Goal: Task Accomplishment & Management: Complete application form

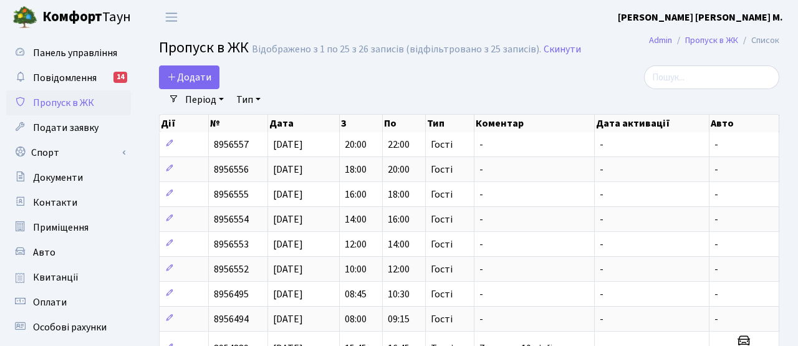
select select "25"
click at [193, 79] on span "Додати" at bounding box center [189, 77] width 44 height 14
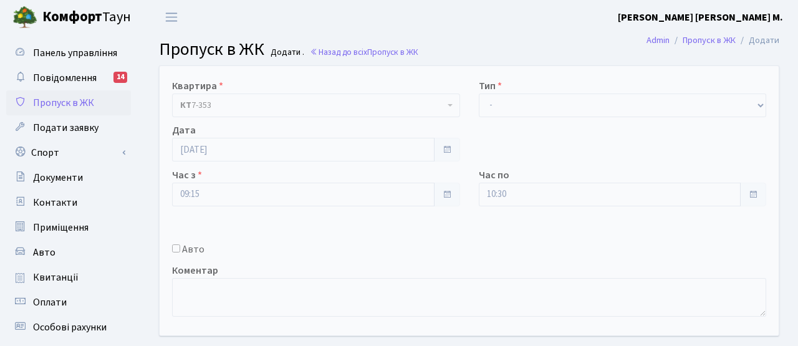
click at [194, 249] on label "Авто" at bounding box center [193, 249] width 22 height 15
click at [180, 249] on input "Авто" at bounding box center [176, 248] width 8 height 8
checkbox input "true"
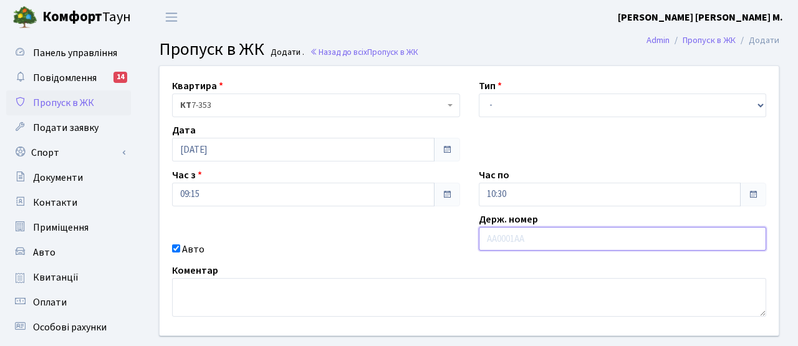
paste input "АА7718ЕР"
type input "АА7718ЕР"
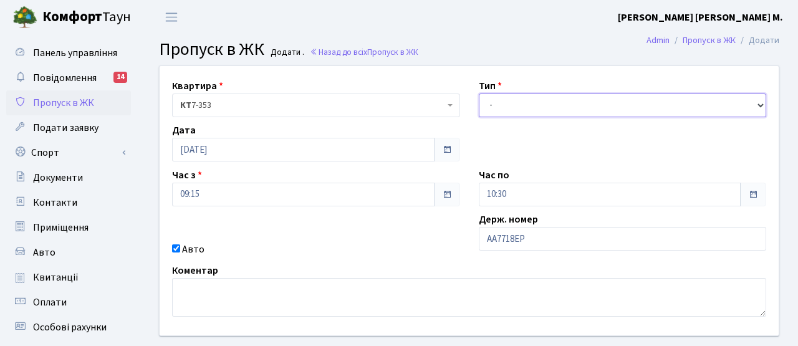
click at [512, 108] on select "- Доставка Таксі Гості Сервіс" at bounding box center [623, 106] width 288 height 24
select select "3"
click at [479, 94] on select "- Доставка Таксі Гості Сервіс" at bounding box center [623, 106] width 288 height 24
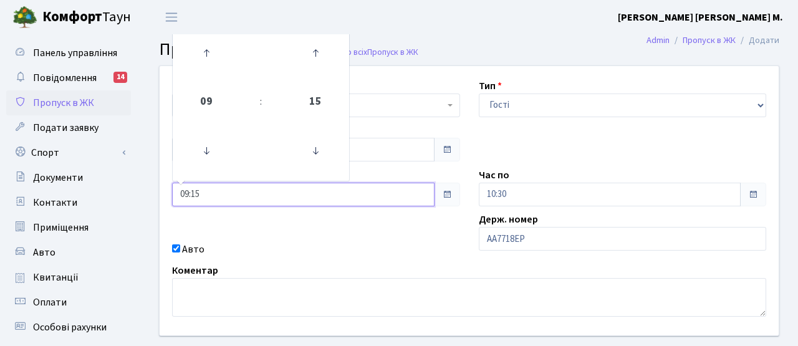
click at [216, 198] on input "09:15" at bounding box center [303, 195] width 262 height 24
drag, startPoint x: 210, startPoint y: 204, endPoint x: 153, endPoint y: 191, distance: 58.7
click at [153, 191] on div "Квартира <b>КТ</b>&nbsp;&nbsp;&nbsp;&nbsp;7-353 <b>КТ</b>&nbsp;&nbsp;&nbsp;&nbs…" at bounding box center [469, 200] width 638 height 269
type input "11:00"
click at [242, 245] on div "Авто" at bounding box center [316, 249] width 307 height 15
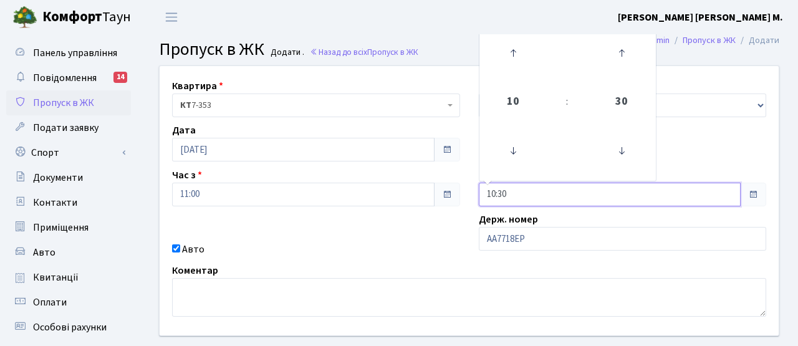
drag, startPoint x: 527, startPoint y: 196, endPoint x: 458, endPoint y: 196, distance: 69.2
click at [458, 196] on div "Квартира <b>КТ</b>&nbsp;&nbsp;&nbsp;&nbsp;7-353 <b>КТ</b>&nbsp;&nbsp;&nbsp;&nbs…" at bounding box center [469, 200] width 638 height 269
type input "12:00"
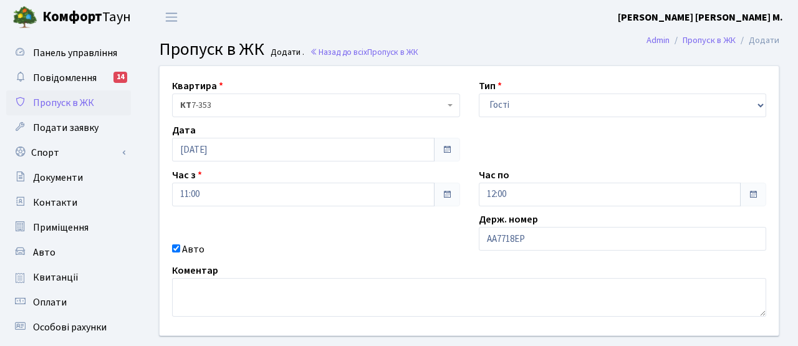
click at [416, 246] on div "Авто" at bounding box center [316, 249] width 307 height 15
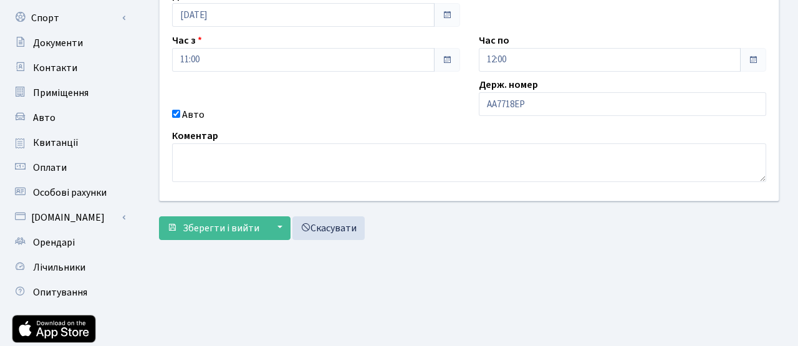
scroll to position [133, 0]
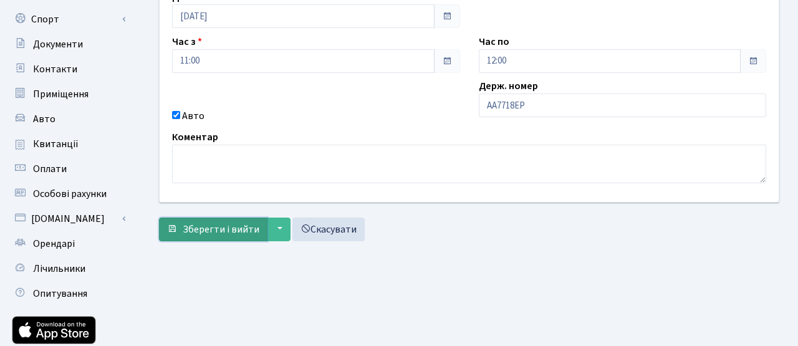
click at [224, 229] on span "Зберегти і вийти" at bounding box center [221, 230] width 77 height 14
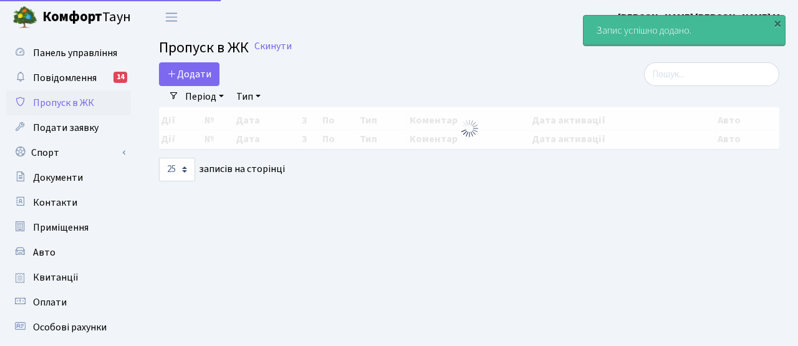
select select "25"
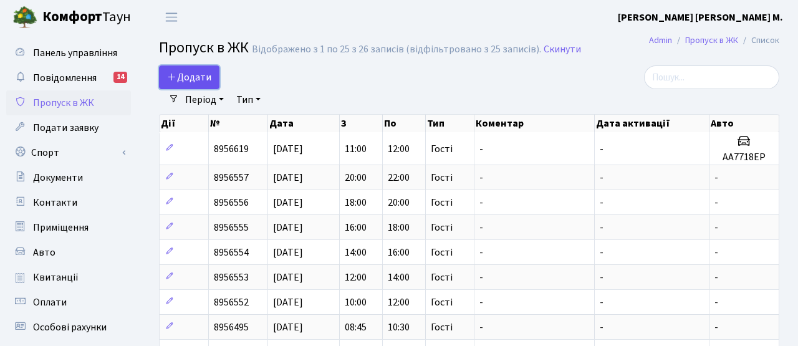
click at [205, 72] on span "Додати" at bounding box center [189, 77] width 44 height 14
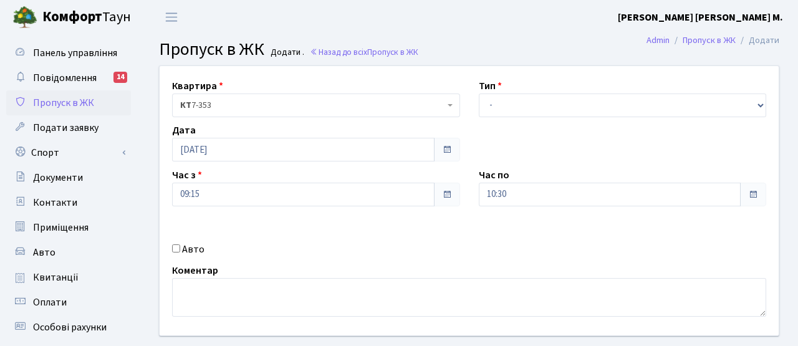
click at [177, 244] on input "Авто" at bounding box center [176, 248] width 8 height 8
checkbox input "true"
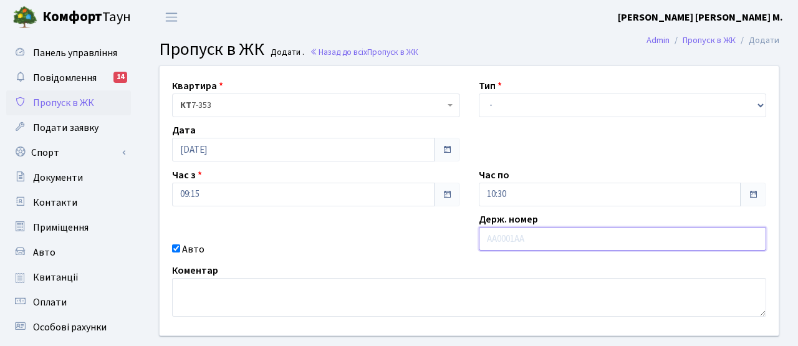
paste input "КІ7351АВ"
type input "КІ7351АВ"
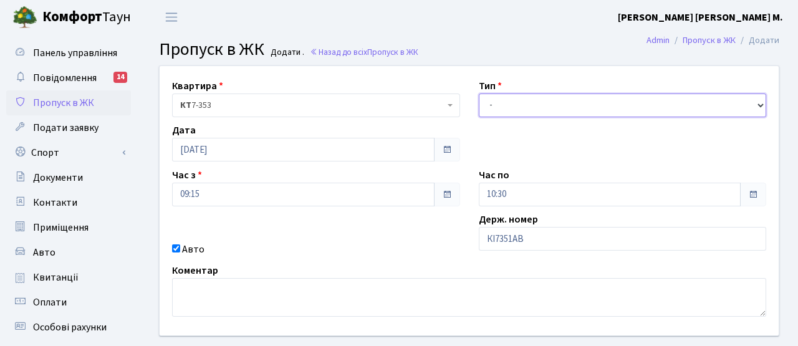
click at [544, 103] on select "- Доставка Таксі Гості Сервіс" at bounding box center [623, 106] width 288 height 24
select select "3"
click at [479, 94] on select "- Доставка Таксі Гості Сервіс" at bounding box center [623, 106] width 288 height 24
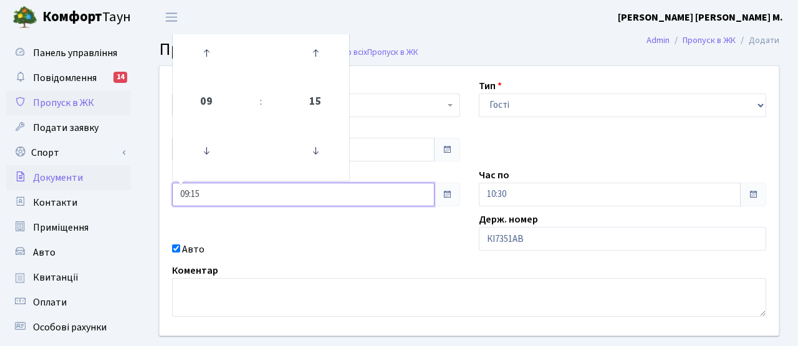
drag, startPoint x: 260, startPoint y: 201, endPoint x: 76, endPoint y: 172, distance: 186.1
click at [76, 172] on div "Панель управління Повідомлення 14 Пропуск в ЖК Подати заявку Спорт Бронювання С…" at bounding box center [399, 282] width 798 height 496
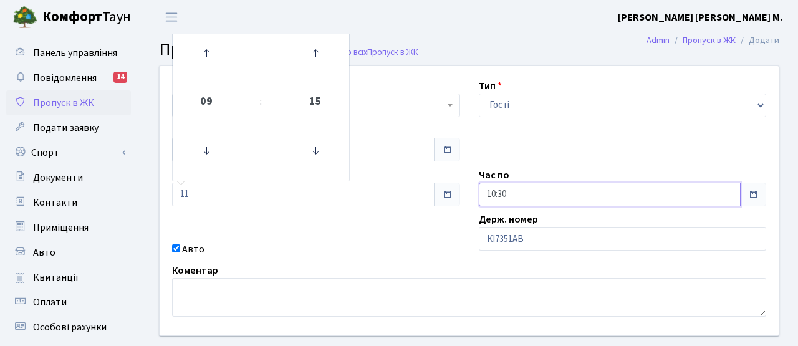
type input "11:00"
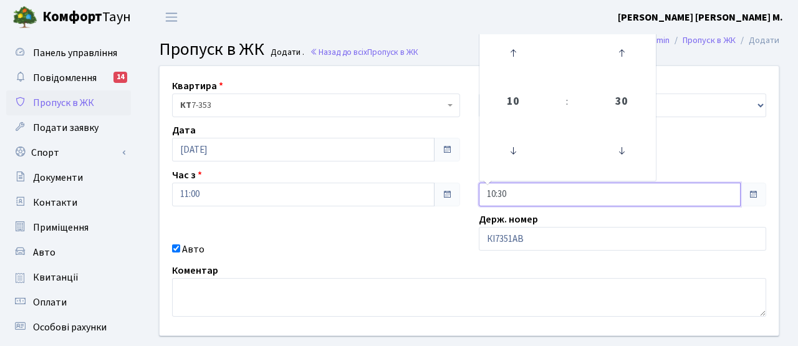
drag, startPoint x: 527, startPoint y: 191, endPoint x: 439, endPoint y: 180, distance: 88.0
click at [439, 180] on div "Квартира <b>КТ</b>&nbsp;&nbsp;&nbsp;&nbsp;7-353 <b>КТ</b>&nbsp;&nbsp;&nbsp;&nbs…" at bounding box center [469, 200] width 638 height 269
type input "12:00"
click at [413, 236] on div "Квартира <b>КТ</b>&nbsp;&nbsp;&nbsp;&nbsp;7-353 <b>КТ</b>&nbsp;&nbsp;&nbsp;&nbs…" at bounding box center [469, 200] width 638 height 269
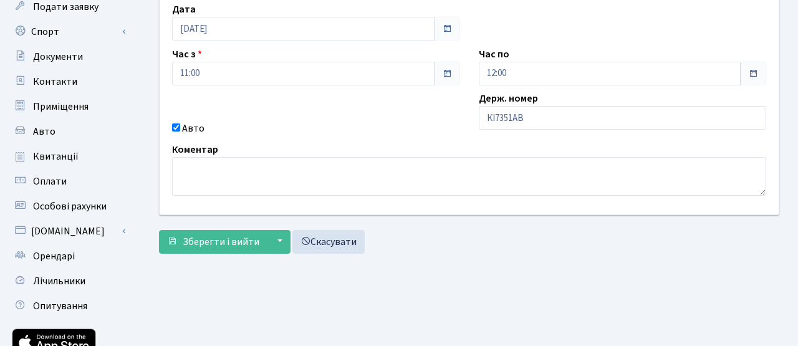
scroll to position [215, 0]
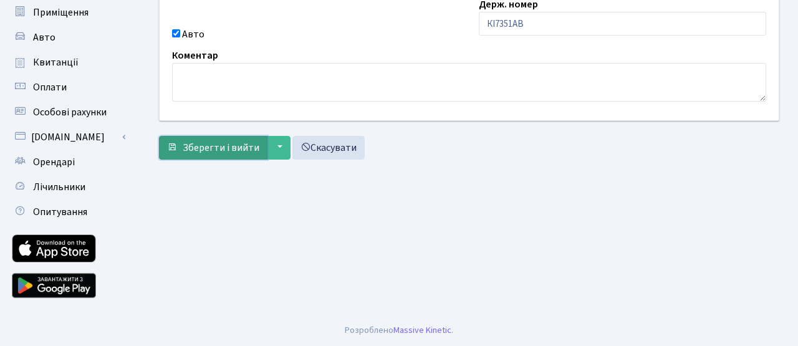
click at [247, 153] on span "Зберегти і вийти" at bounding box center [221, 148] width 77 height 14
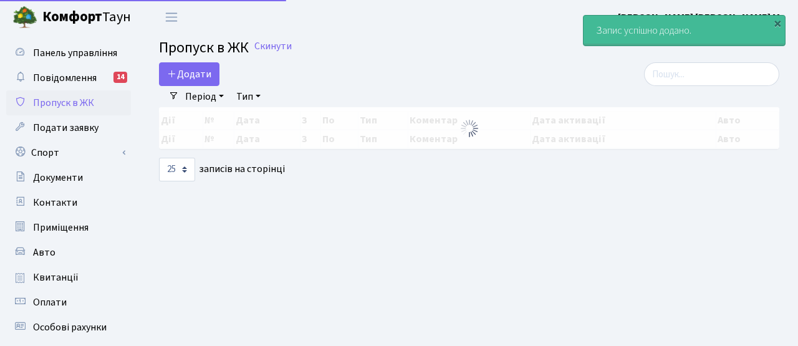
select select "25"
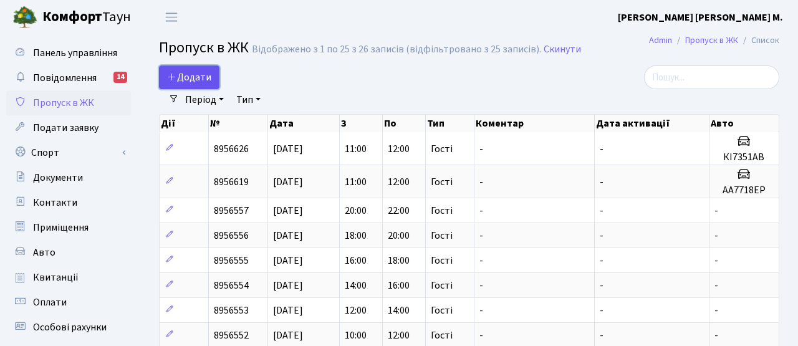
click at [186, 76] on span "Додати" at bounding box center [189, 77] width 44 height 14
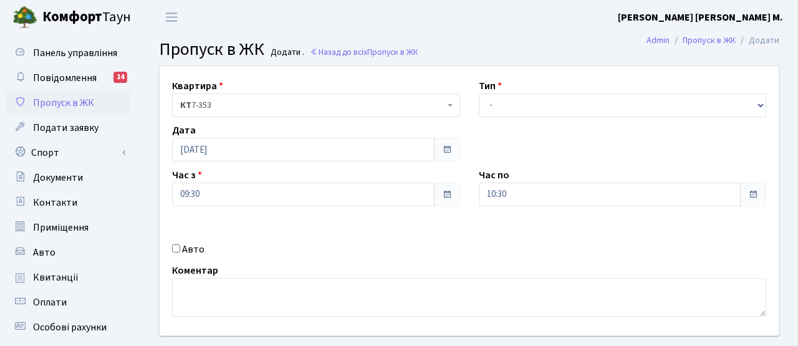
click at [196, 241] on div "Квартира <b>КТ</b>&nbsp;&nbsp;&nbsp;&nbsp;7-353 <b>КТ</b>&nbsp;&nbsp;&nbsp;&nbs…" at bounding box center [469, 200] width 638 height 269
click at [190, 252] on label "Авто" at bounding box center [193, 249] width 22 height 15
click at [180, 252] on input "Авто" at bounding box center [176, 248] width 8 height 8
checkbox input "true"
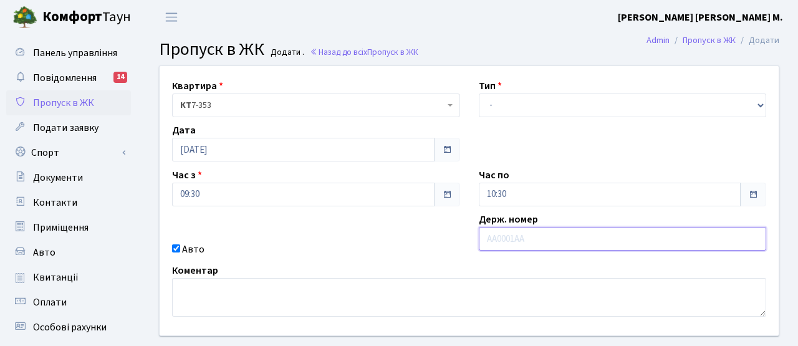
paste input "КА3016НС"
type input "КА3016НС"
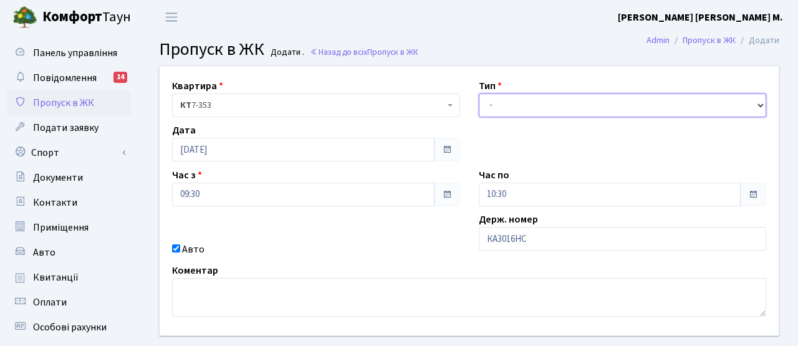
click at [482, 111] on select "- Доставка Таксі Гості Сервіс" at bounding box center [623, 106] width 288 height 24
select select "3"
click at [479, 94] on select "- Доставка Таксі Гості Сервіс" at bounding box center [623, 106] width 288 height 24
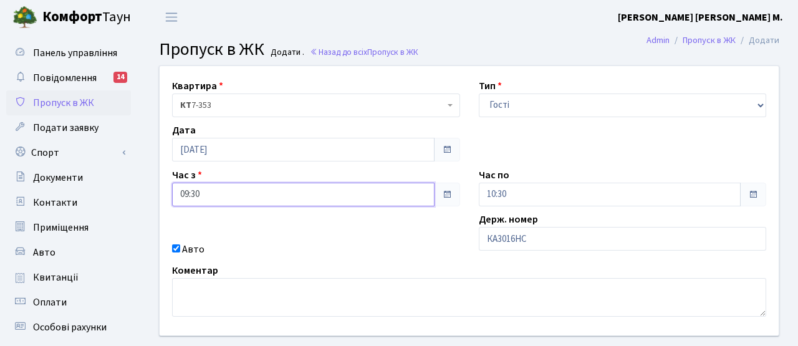
click at [211, 194] on input "09:30" at bounding box center [303, 195] width 262 height 24
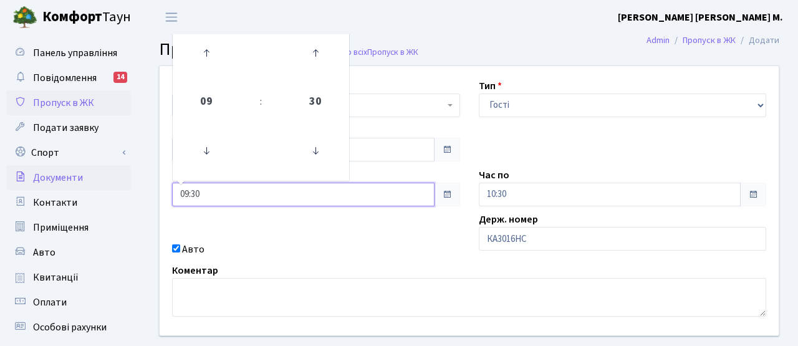
drag, startPoint x: 211, startPoint y: 194, endPoint x: 104, endPoint y: 170, distance: 109.9
click at [104, 170] on div "Панель управління Повідомлення 14 Пропуск в ЖК Подати заявку Спорт Бронювання С…" at bounding box center [399, 282] width 798 height 496
type input "16:00"
click at [372, 226] on div "Квартира <b>КТ</b>&nbsp;&nbsp;&nbsp;&nbsp;7-353 <b>КТ</b>&nbsp;&nbsp;&nbsp;&nbs…" at bounding box center [469, 200] width 638 height 269
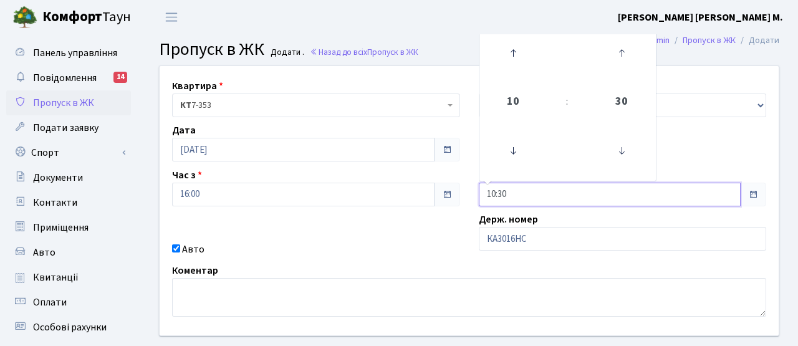
drag, startPoint x: 511, startPoint y: 193, endPoint x: 457, endPoint y: 189, distance: 54.4
click at [457, 189] on div "Квартира <b>КТ</b>&nbsp;&nbsp;&nbsp;&nbsp;7-353 <b>КТ</b>&nbsp;&nbsp;&nbsp;&nbs…" at bounding box center [469, 200] width 638 height 269
type input "16:30"
click at [409, 254] on div "Авто" at bounding box center [316, 249] width 307 height 15
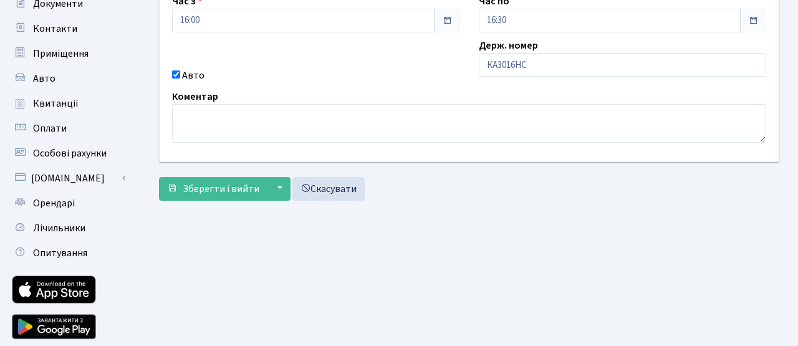
scroll to position [215, 0]
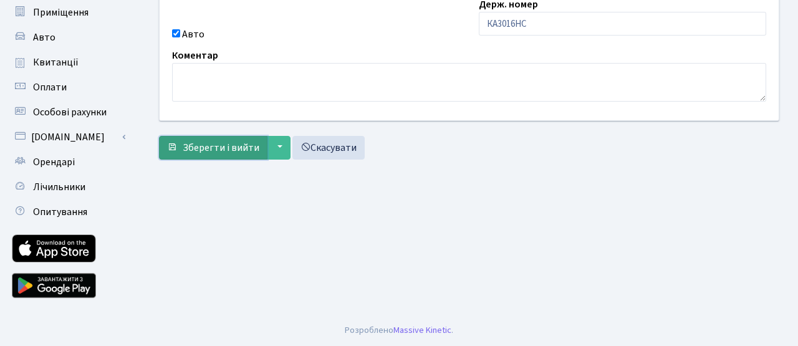
click at [244, 141] on span "Зберегти і вийти" at bounding box center [221, 148] width 77 height 14
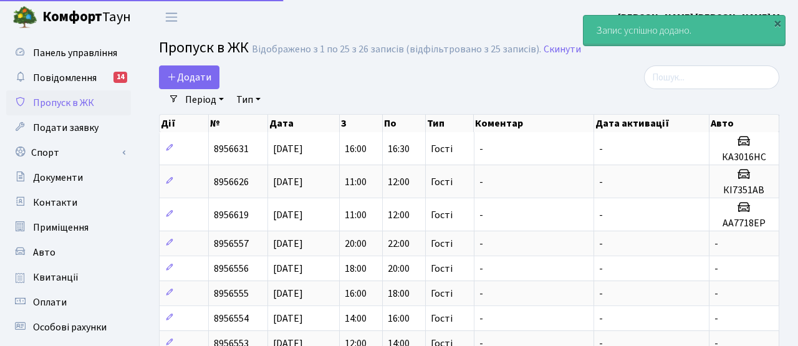
select select "25"
